Goal: Information Seeking & Learning: Learn about a topic

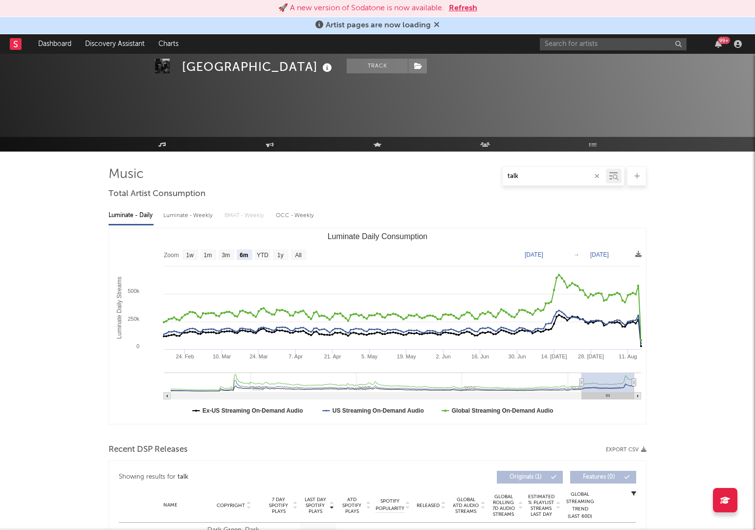
select select "6m"
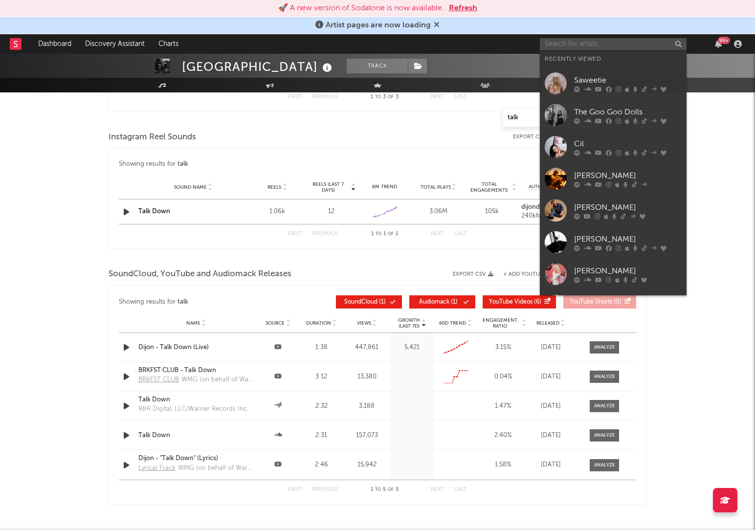
click at [584, 45] on input "text" at bounding box center [613, 44] width 147 height 12
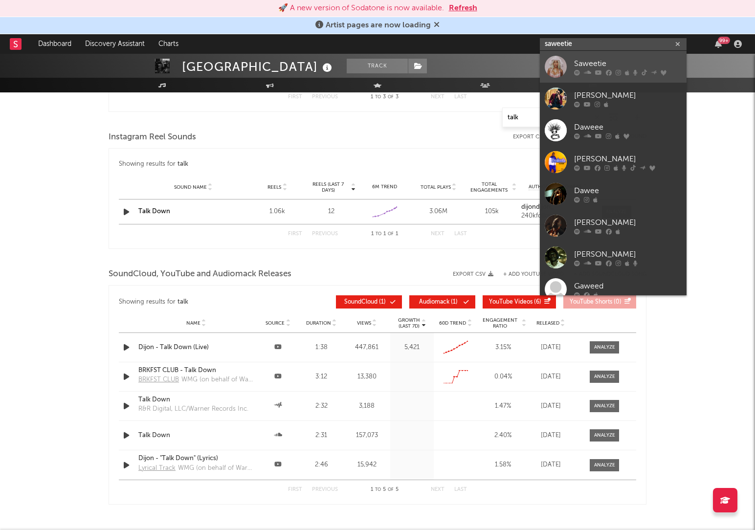
type input "saweetie"
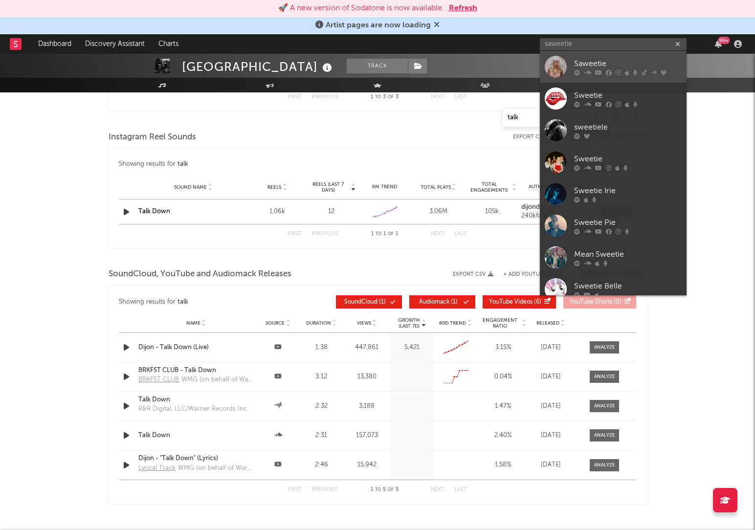
click at [578, 70] on icon at bounding box center [577, 72] width 6 height 6
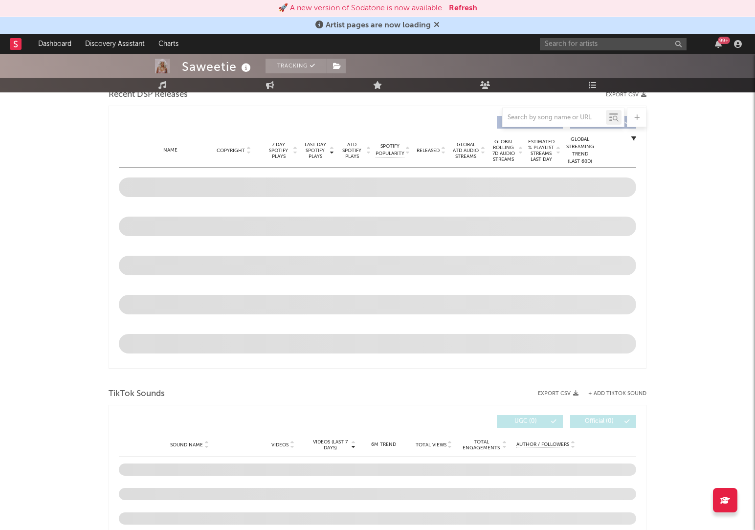
select select "6m"
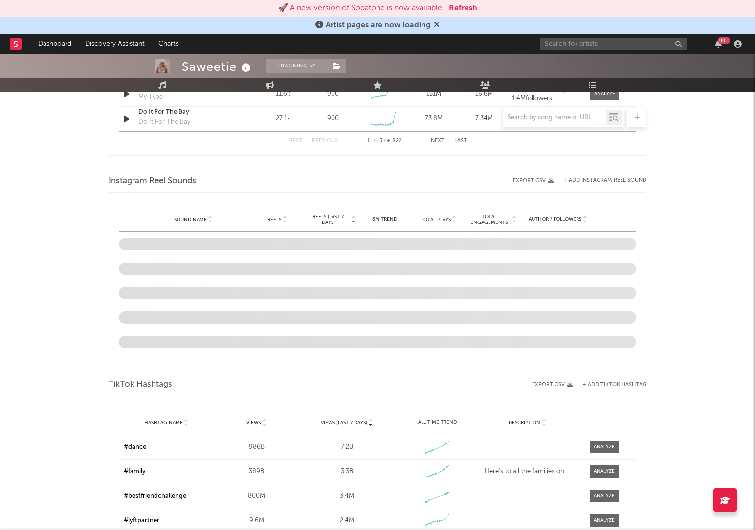
scroll to position [842, 0]
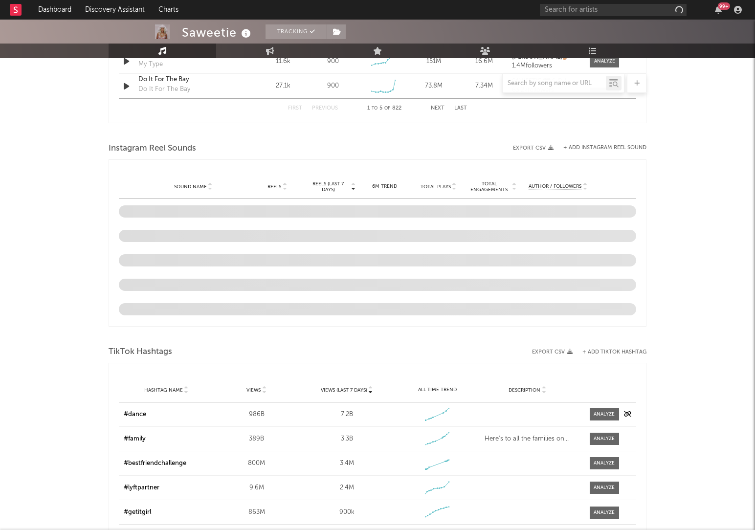
select select "6m"
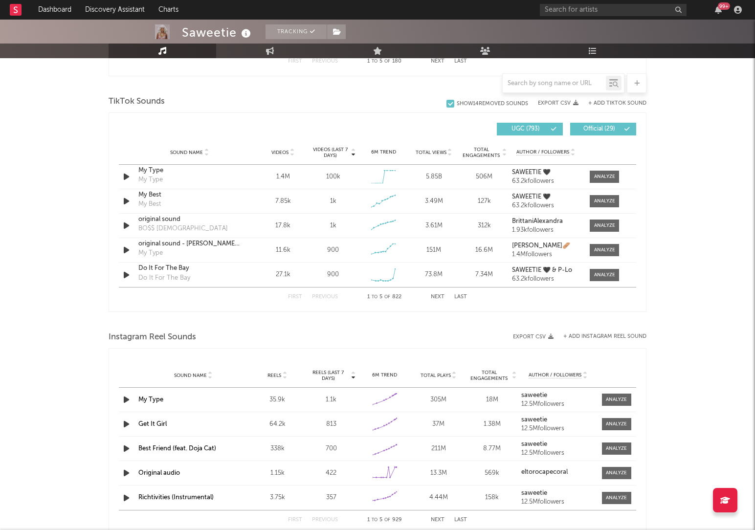
scroll to position [593, 0]
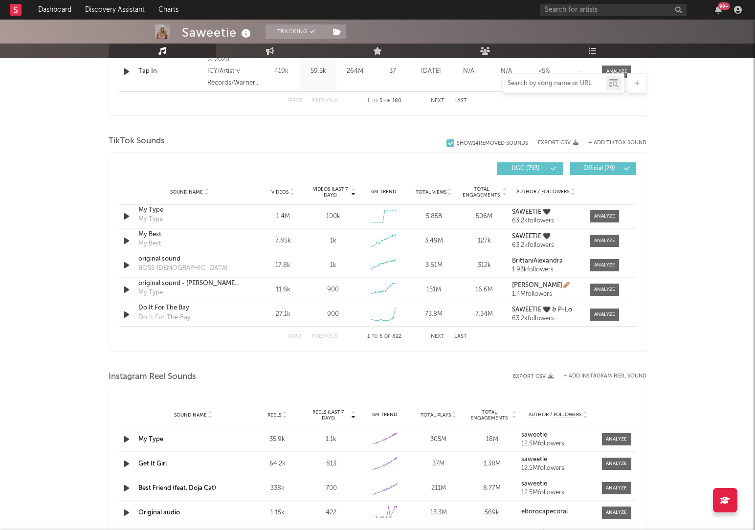
click at [547, 81] on input "text" at bounding box center [554, 84] width 103 height 8
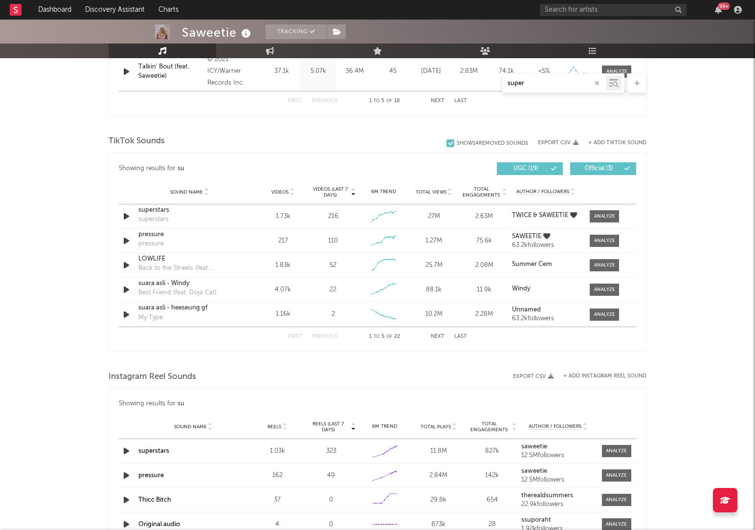
scroll to position [476, 0]
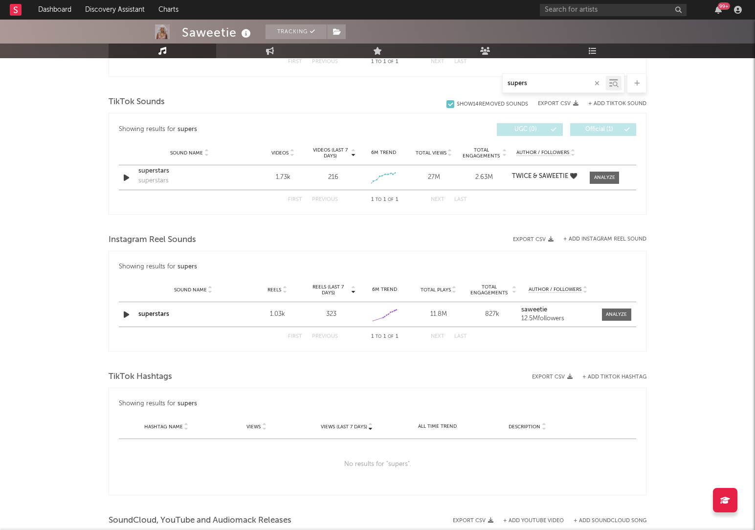
type input "supers"
click at [173, 317] on div "superstars" at bounding box center [193, 315] width 110 height 10
click at [165, 316] on link "superstars" at bounding box center [153, 314] width 31 height 6
click at [546, 72] on div "Showing results for supers Last Day Spotify Plays Copyright 7 Day Spotify Plays…" at bounding box center [378, 14] width 538 height 126
click at [591, 4] on input "text" at bounding box center [613, 10] width 147 height 12
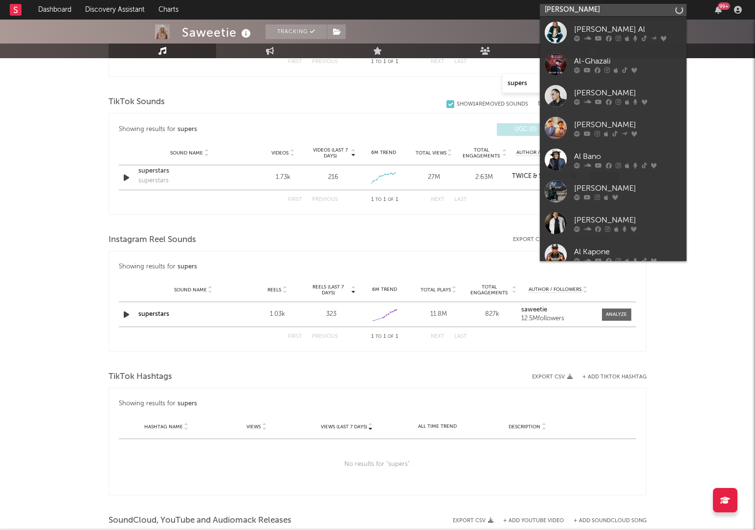
type input "[PERSON_NAME]"
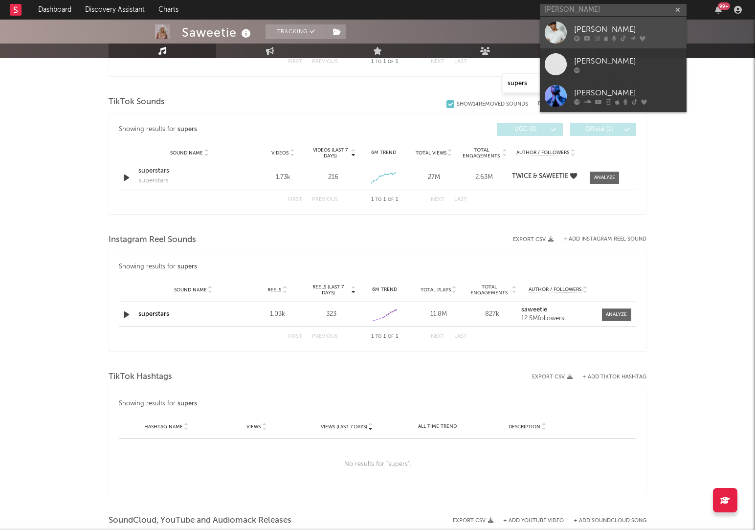
click at [588, 34] on div "[PERSON_NAME]" at bounding box center [628, 29] width 108 height 12
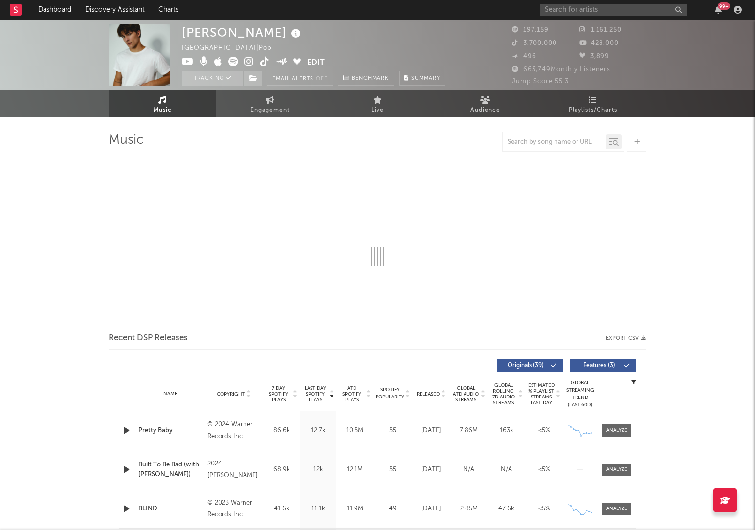
select select "6m"
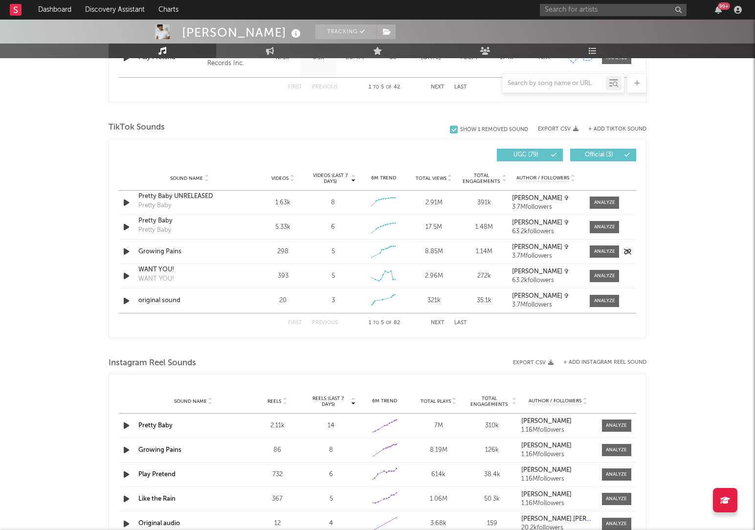
scroll to position [609, 0]
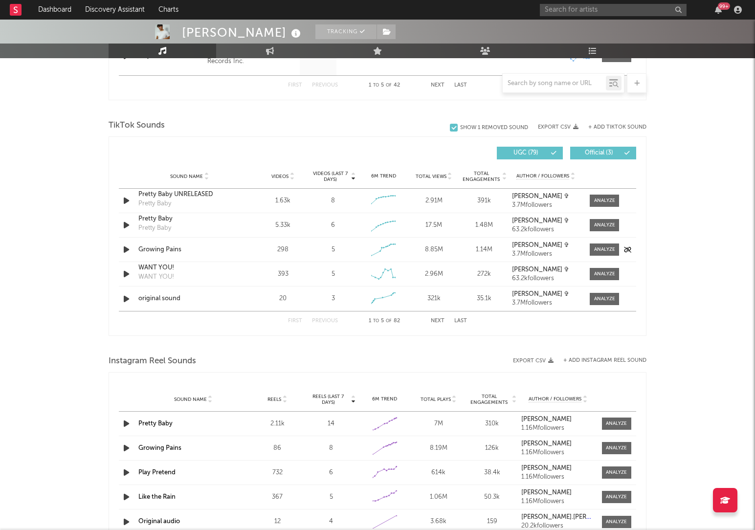
click at [182, 254] on div "Sound Name Growing Pains Videos 298 Videos (last 7 days) 5 Weekly Growth % - 68…" at bounding box center [378, 250] width 518 height 24
click at [181, 251] on div "Growing Pains" at bounding box center [189, 250] width 102 height 10
